Goal: Information Seeking & Learning: Learn about a topic

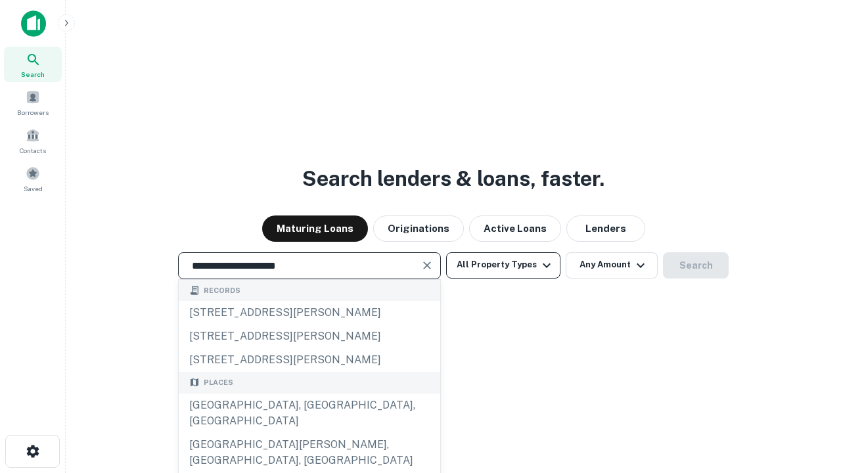
click at [309, 433] on div "[GEOGRAPHIC_DATA], [GEOGRAPHIC_DATA], [GEOGRAPHIC_DATA]" at bounding box center [309, 412] width 261 height 39
click at [503, 265] on button "All Property Types" at bounding box center [503, 265] width 114 height 26
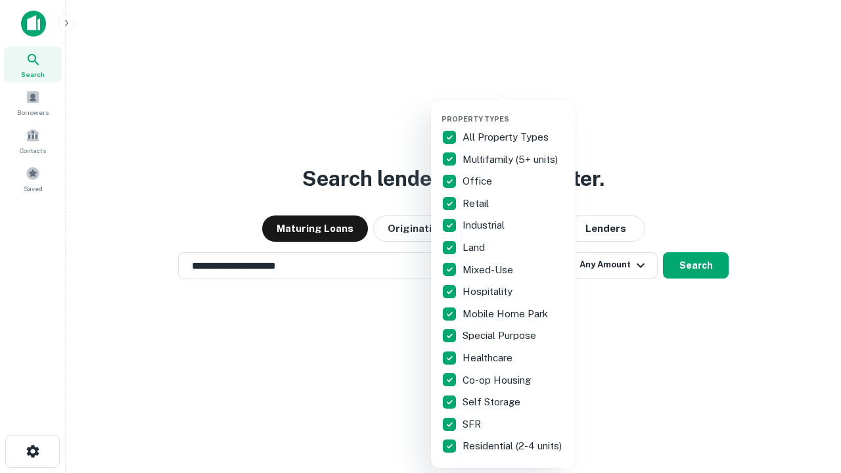
type input "**********"
click at [514, 110] on button "button" at bounding box center [513, 110] width 145 height 1
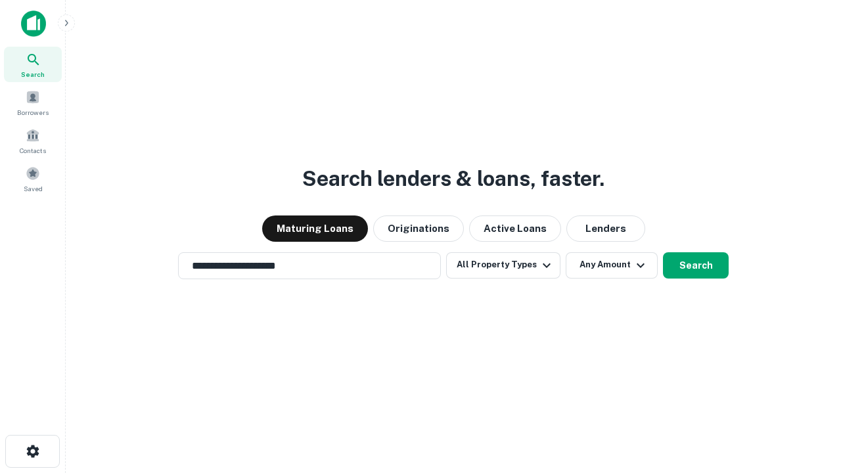
scroll to position [8, 158]
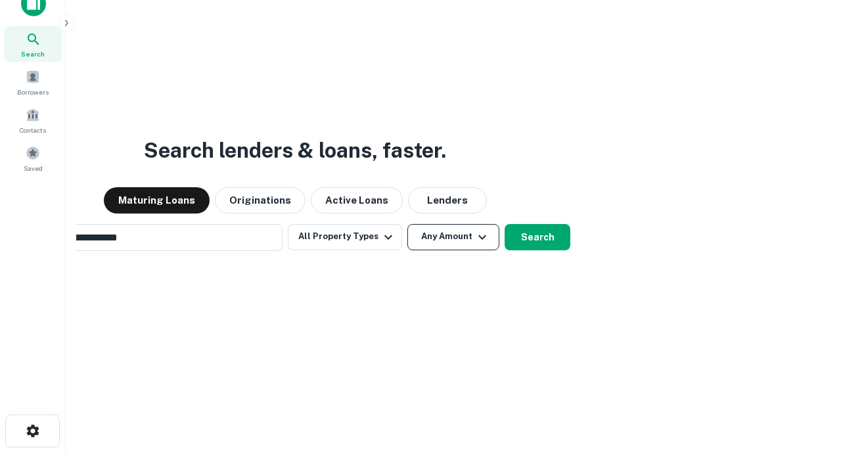
click at [407, 224] on button "Any Amount" at bounding box center [453, 237] width 92 height 26
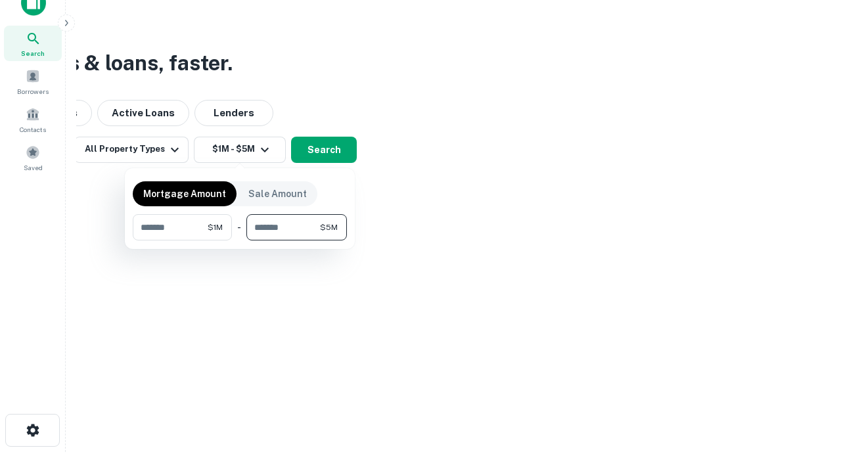
type input "*******"
click at [240, 240] on button "button" at bounding box center [240, 240] width 214 height 1
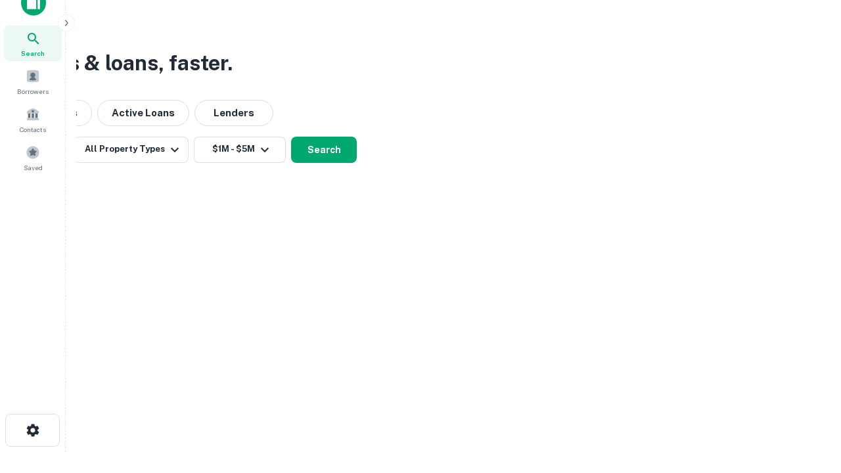
scroll to position [8, 242]
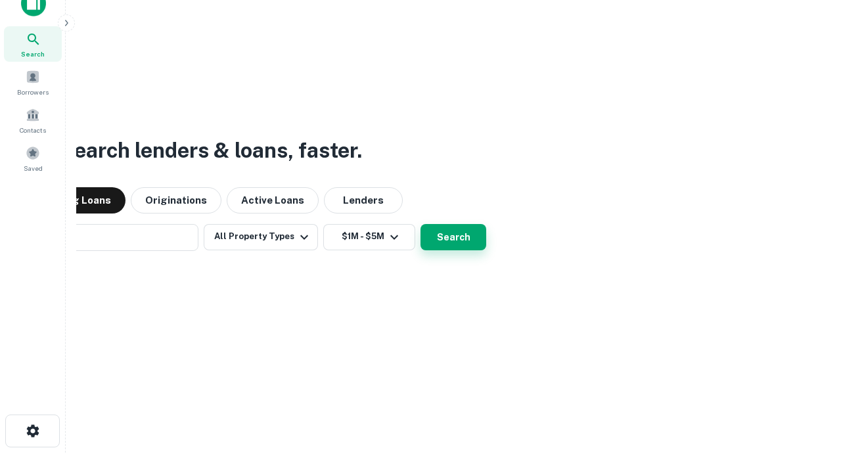
click at [420, 224] on button "Search" at bounding box center [453, 237] width 66 height 26
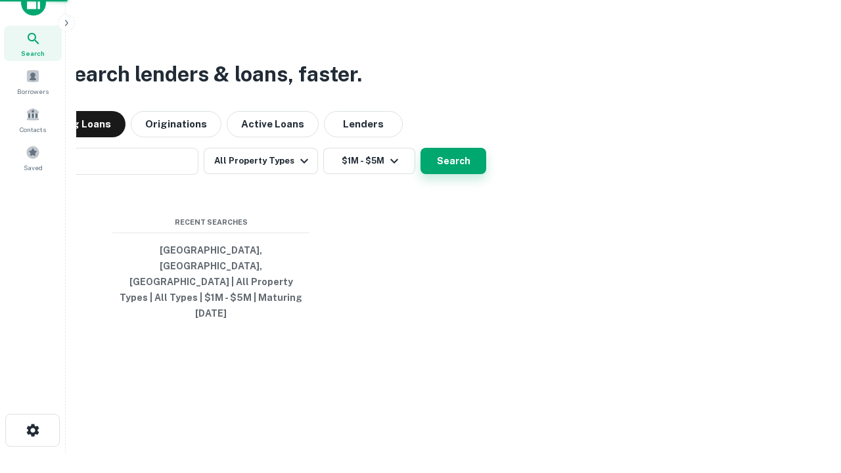
scroll to position [35, 372]
